Goal: Task Accomplishment & Management: Manage account settings

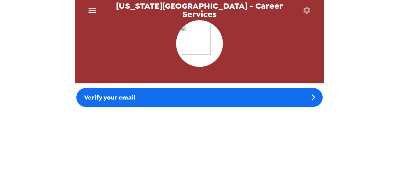
click at [310, 10] on icon "button" at bounding box center [306, 10] width 9 height 9
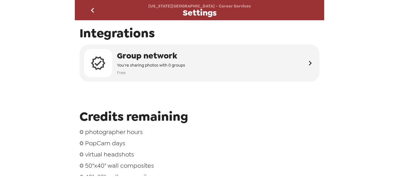
click at [310, 10] on div at bounding box center [306, 10] width 20 height 20
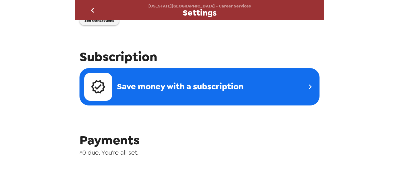
scroll to position [184, 0]
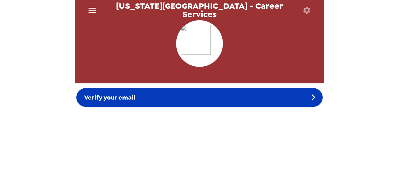
click at [154, 99] on div "Verify your email" at bounding box center [199, 97] width 246 height 19
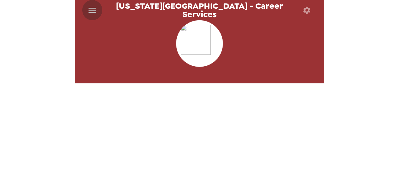
click at [89, 12] on icon "menu" at bounding box center [92, 10] width 10 height 10
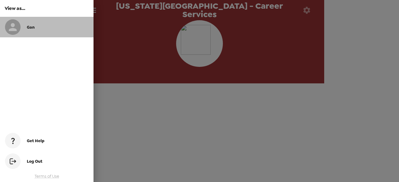
click at [43, 26] on div "Gan" at bounding box center [58, 27] width 62 height 5
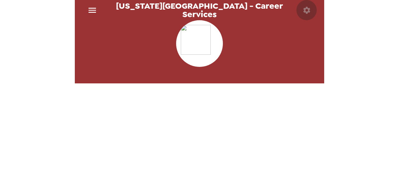
click at [306, 15] on button "button" at bounding box center [306, 10] width 20 height 20
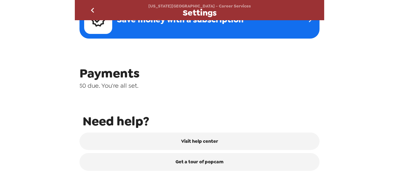
scroll to position [303, 0]
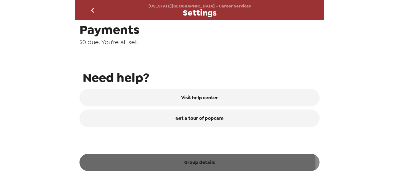
click at [183, 165] on button "Group details" at bounding box center [199, 162] width 240 height 17
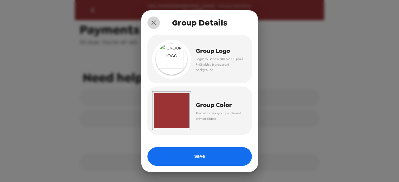
click at [155, 22] on icon "close" at bounding box center [153, 22] width 7 height 7
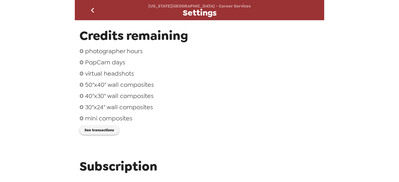
scroll to position [0, 0]
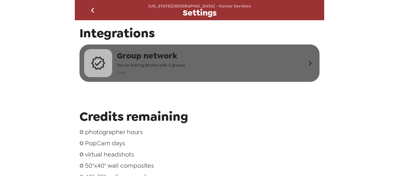
click at [211, 57] on div "Group network You're sharing photos with 0 groups Free" at bounding box center [194, 63] width 221 height 28
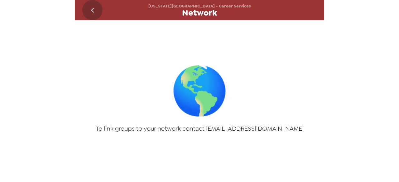
click at [98, 8] on button "go back" at bounding box center [92, 10] width 20 height 20
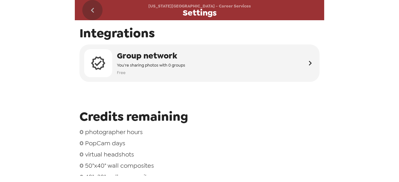
click at [98, 8] on button "go back" at bounding box center [92, 10] width 20 height 20
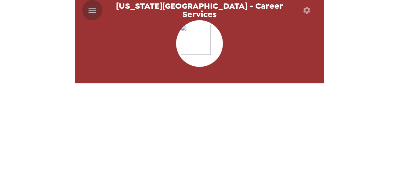
click at [93, 8] on icon "menu" at bounding box center [92, 10] width 7 height 5
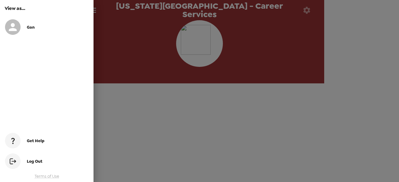
click at [109, 13] on div at bounding box center [199, 91] width 399 height 182
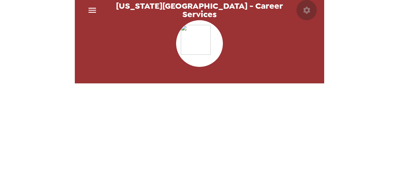
click at [303, 11] on icon "button" at bounding box center [306, 10] width 7 height 7
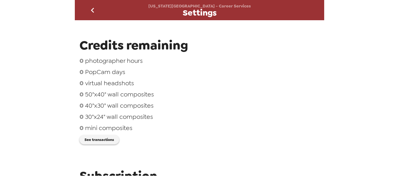
scroll to position [142, 0]
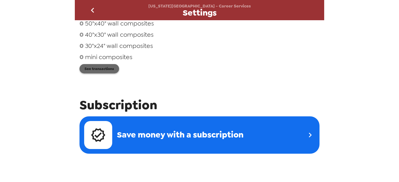
click at [92, 69] on button "See transactions" at bounding box center [99, 68] width 40 height 9
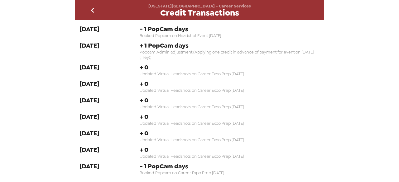
scroll to position [27, 0]
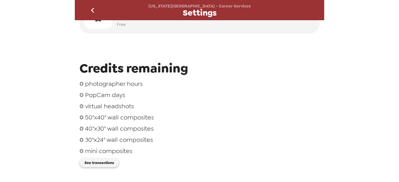
scroll to position [8, 0]
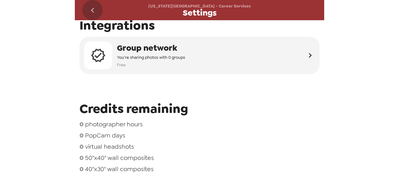
click at [92, 6] on icon "go back" at bounding box center [93, 10] width 10 height 10
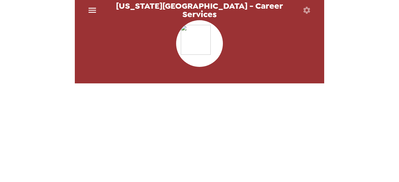
click at [110, 72] on div at bounding box center [199, 76] width 249 height 15
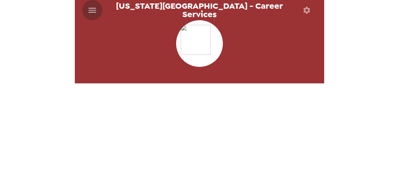
click at [96, 11] on icon "menu" at bounding box center [92, 10] width 10 height 10
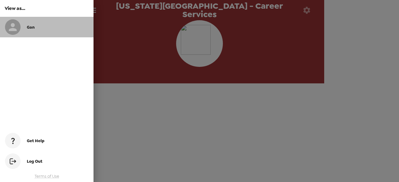
click at [13, 26] on icon at bounding box center [13, 27] width 8 height 8
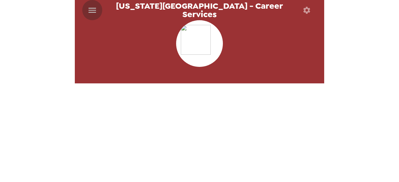
click at [91, 7] on icon "menu" at bounding box center [92, 10] width 10 height 10
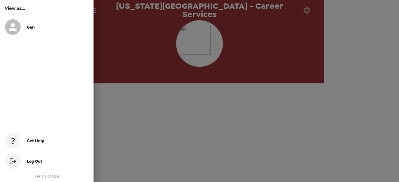
click at [111, 16] on div at bounding box center [199, 91] width 399 height 182
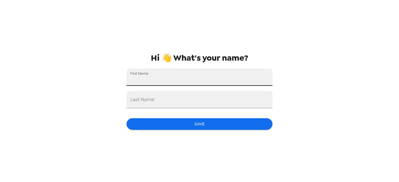
click at [172, 81] on input "First Name" at bounding box center [200, 77] width 146 height 17
type input "Roya"
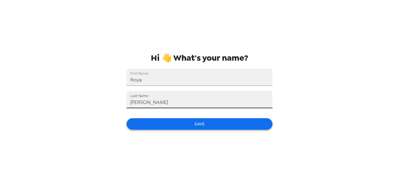
type input "[PERSON_NAME]"
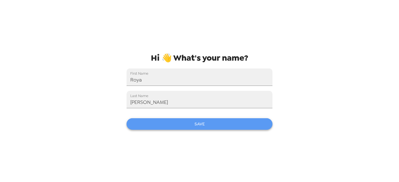
click at [180, 125] on button "Save" at bounding box center [200, 124] width 146 height 12
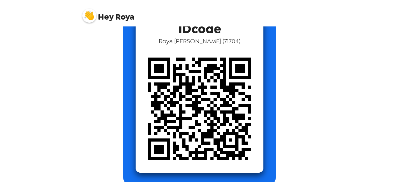
scroll to position [56, 0]
